Goal: Register for event/course

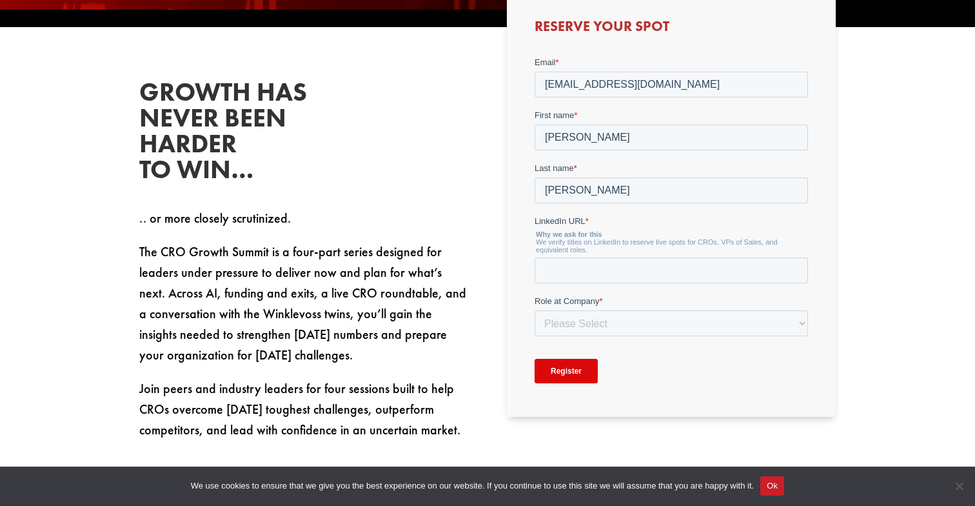
scroll to position [582, 0]
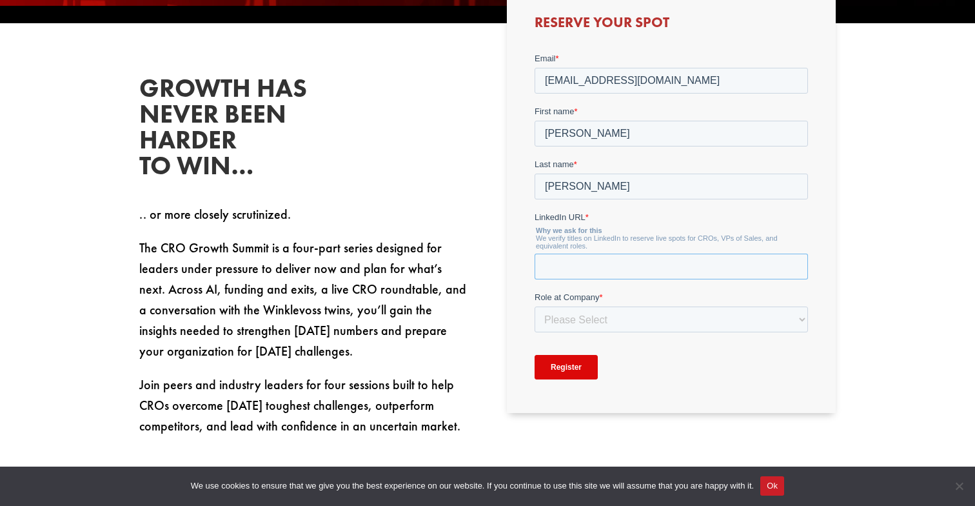
click at [564, 264] on input "LinkedIn URL *" at bounding box center [670, 266] width 273 height 26
click at [583, 271] on input "LinkedIn URL *" at bounding box center [670, 266] width 273 height 26
paste input "[URL][DOMAIN_NAME]"
type input "[URL][DOMAIN_NAME]"
click at [568, 322] on select "Please Select C-Level (CRO, CSO, etc) Senior Leadership (VP of Sales, VP of Ena…" at bounding box center [670, 319] width 273 height 26
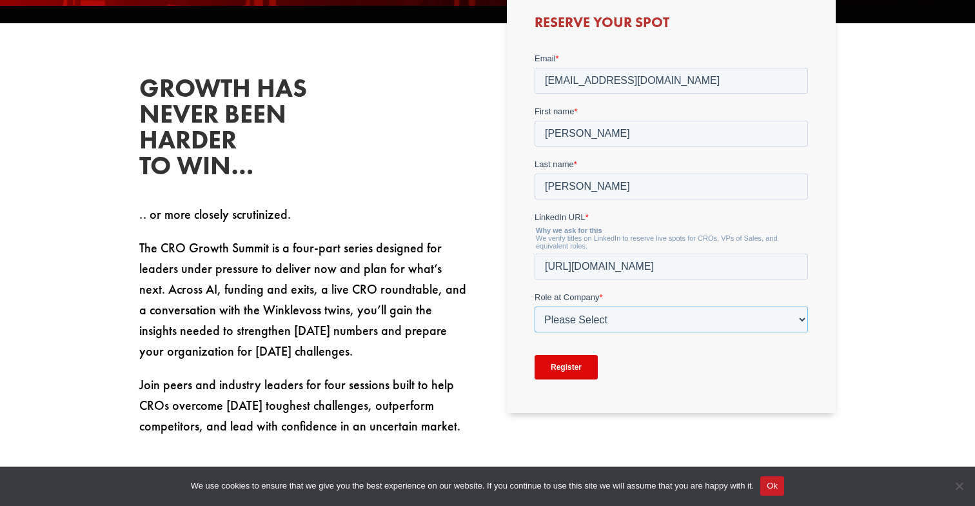
select select "Senior Leadership (VP of Sales, VP of Enablement, etc)"
click at [534, 306] on select "Please Select C-Level (CRO, CSO, etc) Senior Leadership (VP of Sales, VP of Ena…" at bounding box center [670, 319] width 273 height 26
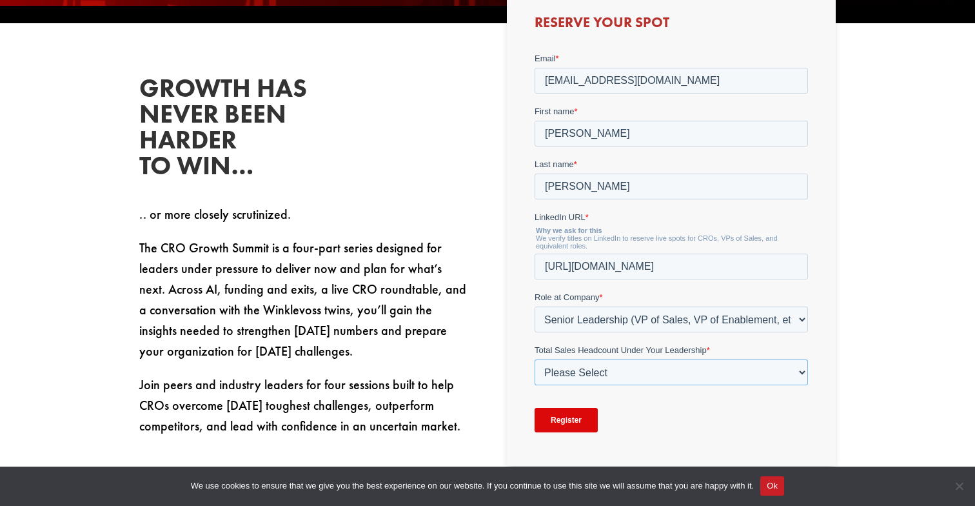
click at [578, 371] on select "Please Select Just Me 1-9 [PHONE_NUMBER] [PHONE_NUMBER]+" at bounding box center [670, 372] width 273 height 26
select select "1-9"
click at [534, 359] on select "Please Select Just Me 1-9 [PHONE_NUMBER] [PHONE_NUMBER]+" at bounding box center [670, 372] width 273 height 26
click at [559, 420] on input "Register" at bounding box center [565, 419] width 63 height 25
